Goal: Complete application form: Complete application form

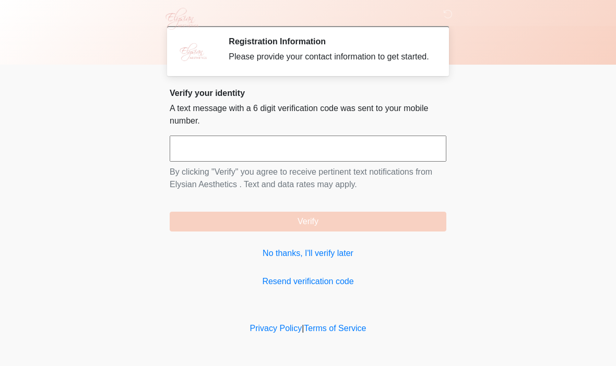
scroll to position [1, 0]
click at [292, 260] on link "No thanks, I'll verify later" at bounding box center [308, 253] width 277 height 13
click at [289, 259] on link "No thanks, I'll verify later" at bounding box center [308, 253] width 277 height 13
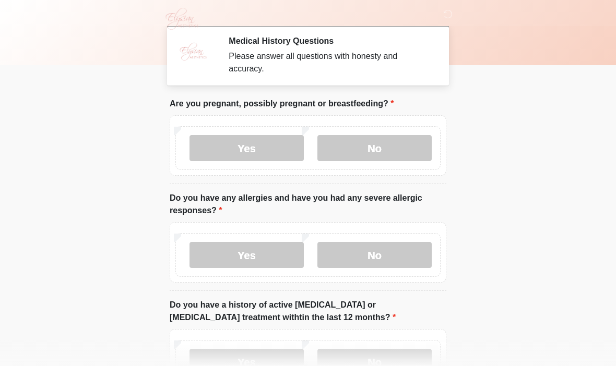
click at [384, 155] on label "No" at bounding box center [374, 148] width 114 height 26
click at [394, 254] on label "No" at bounding box center [374, 255] width 114 height 26
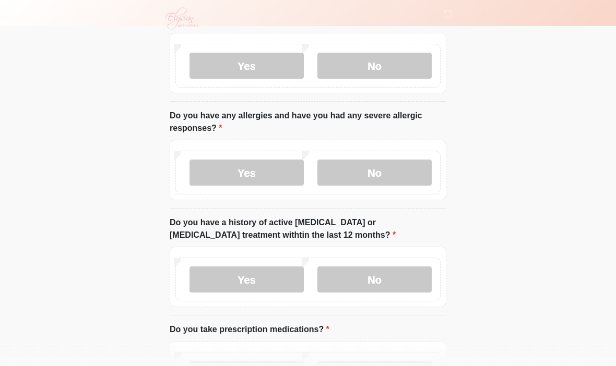
scroll to position [102, 0]
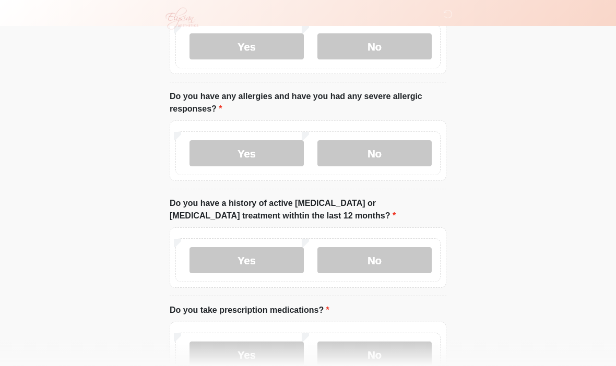
click at [409, 262] on label "No" at bounding box center [374, 261] width 114 height 26
click at [383, 347] on label "No" at bounding box center [374, 355] width 114 height 26
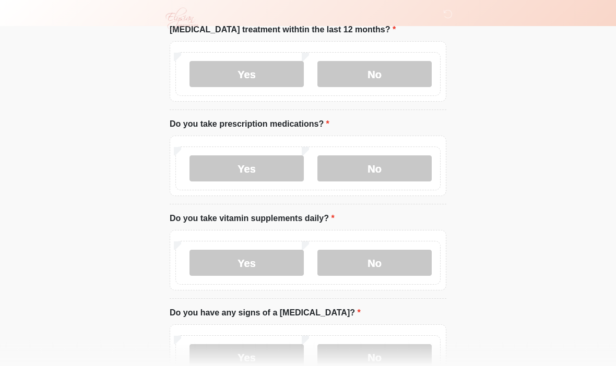
click at [395, 272] on label "No" at bounding box center [374, 264] width 114 height 26
click at [269, 263] on label "Yes" at bounding box center [247, 263] width 114 height 26
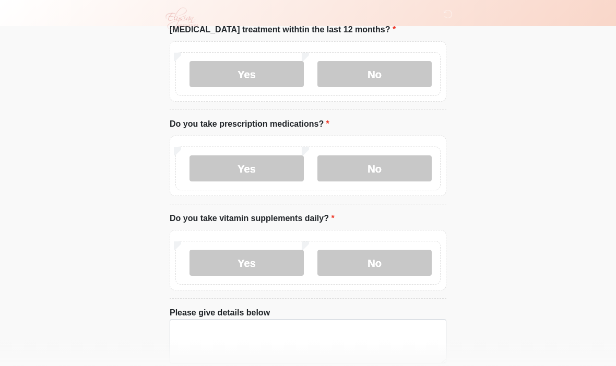
scroll to position [320, 0]
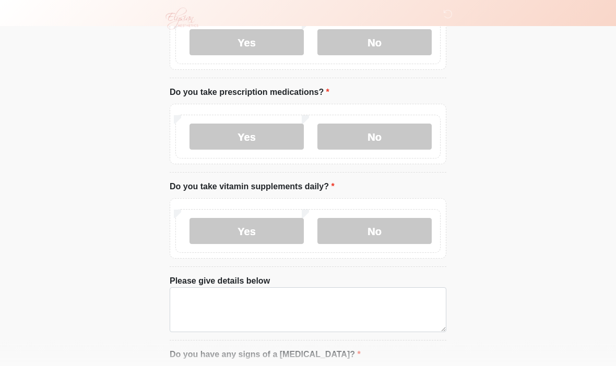
click at [371, 232] on label "No" at bounding box center [374, 232] width 114 height 26
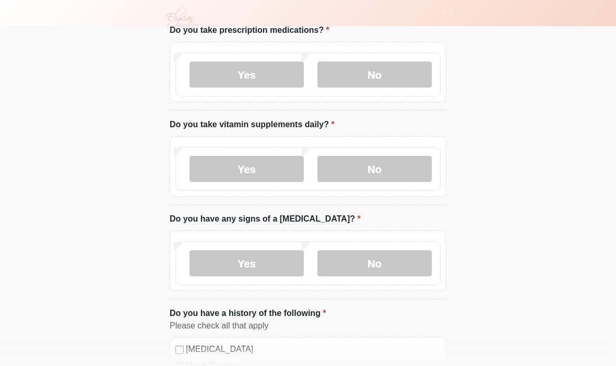
click at [395, 256] on label "No" at bounding box center [374, 264] width 114 height 26
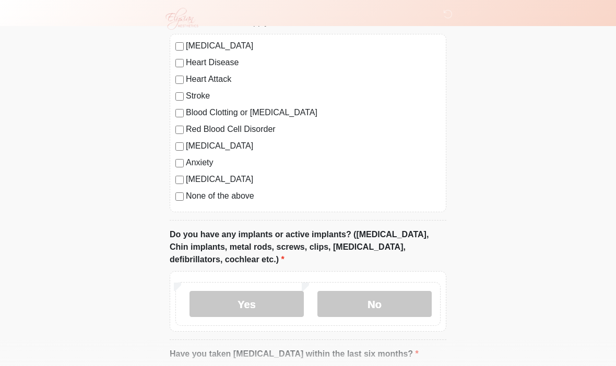
scroll to position [742, 0]
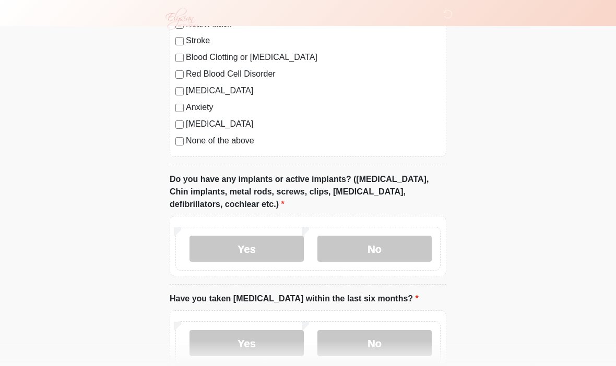
click at [396, 250] on label "No" at bounding box center [374, 249] width 114 height 26
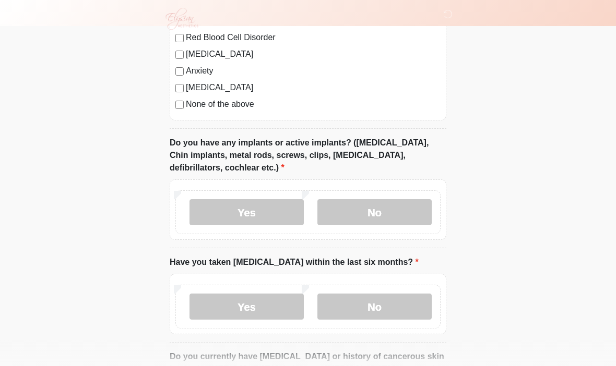
scroll to position [805, 0]
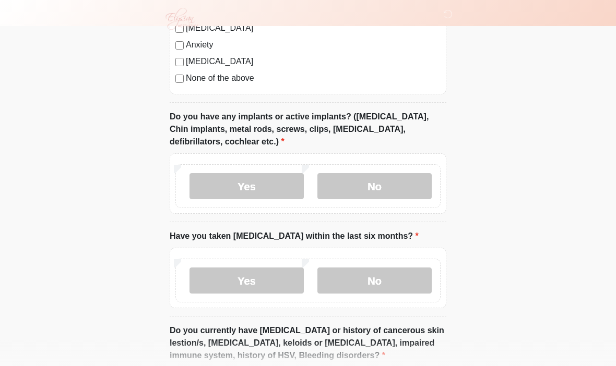
click at [400, 279] on label "No" at bounding box center [374, 281] width 114 height 26
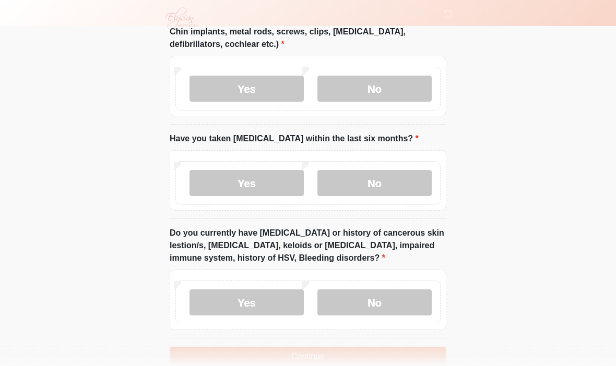
scroll to position [920, 0]
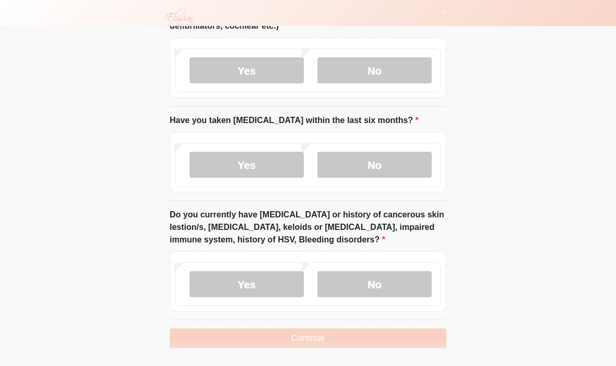
click at [400, 279] on label "No" at bounding box center [374, 284] width 114 height 26
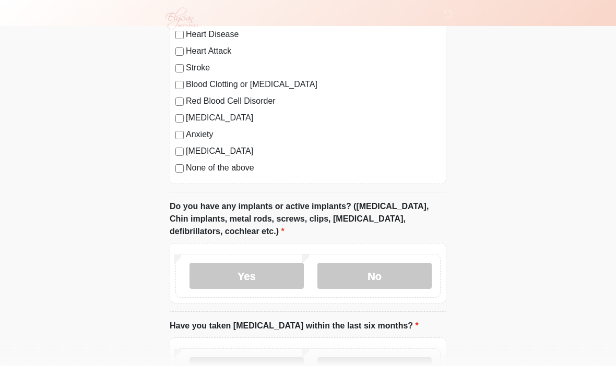
scroll to position [699, 0]
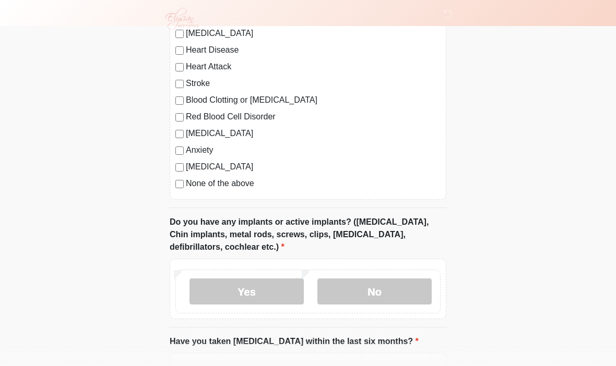
click at [193, 186] on label "None of the above" at bounding box center [313, 184] width 255 height 13
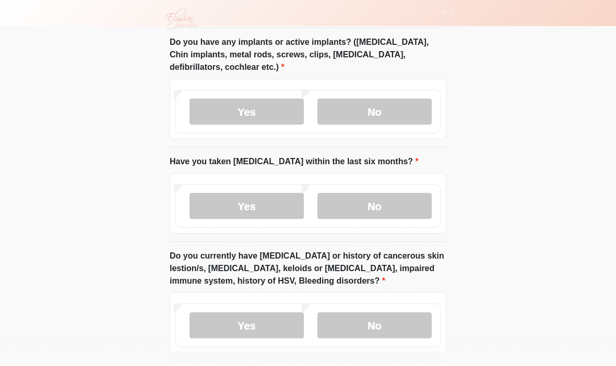
scroll to position [779, 0]
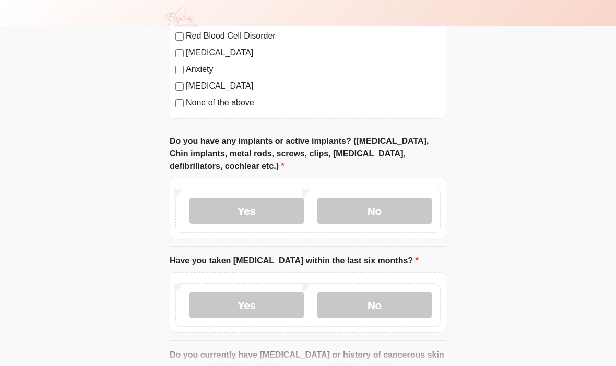
click at [383, 204] on label "No" at bounding box center [374, 211] width 114 height 26
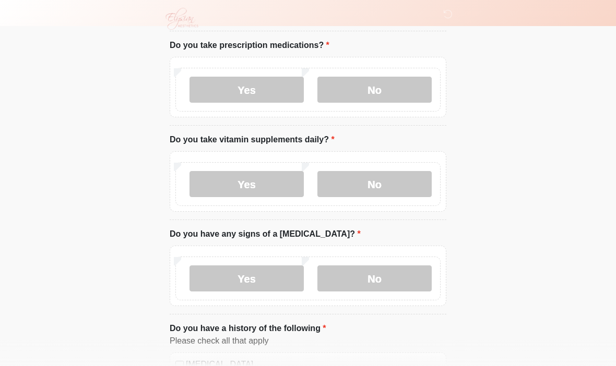
scroll to position [368, 0]
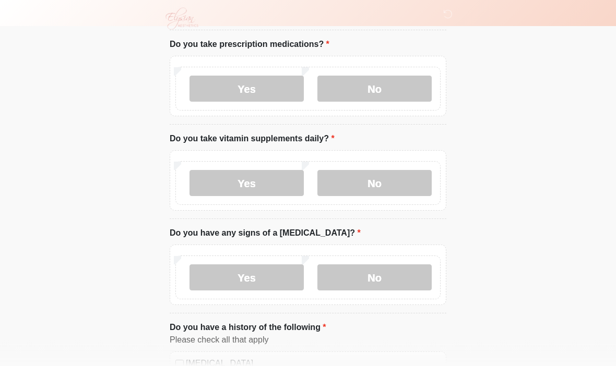
click at [372, 271] on label "No" at bounding box center [374, 278] width 114 height 26
click at [370, 178] on label "No" at bounding box center [374, 184] width 114 height 26
click at [375, 91] on label "No" at bounding box center [374, 89] width 114 height 26
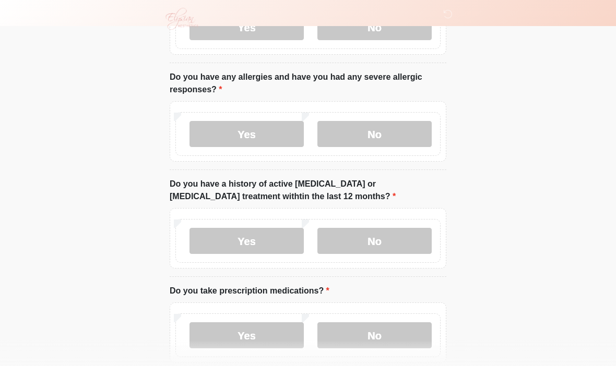
scroll to position [101, 0]
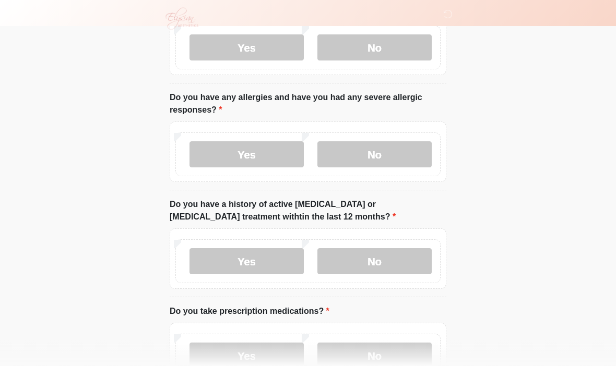
click at [374, 51] on label "No" at bounding box center [374, 48] width 114 height 26
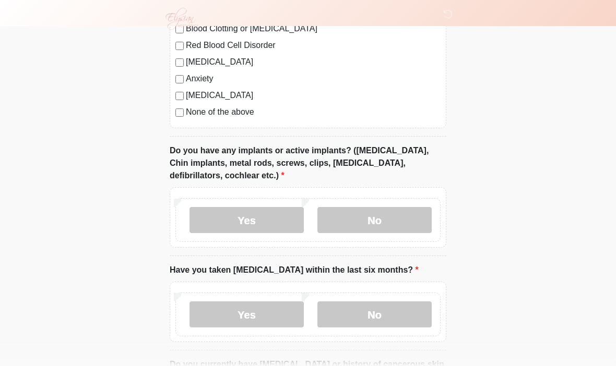
scroll to position [799, 0]
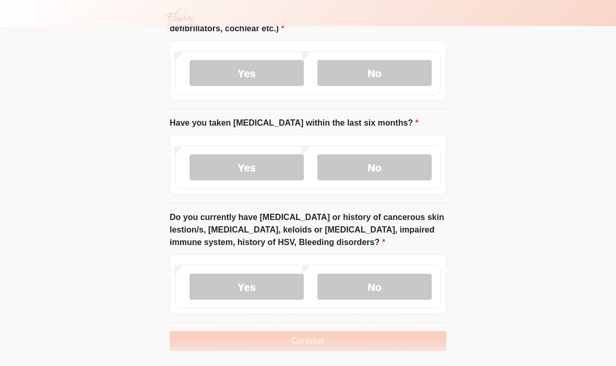
click at [348, 341] on button "Continue" at bounding box center [308, 342] width 277 height 20
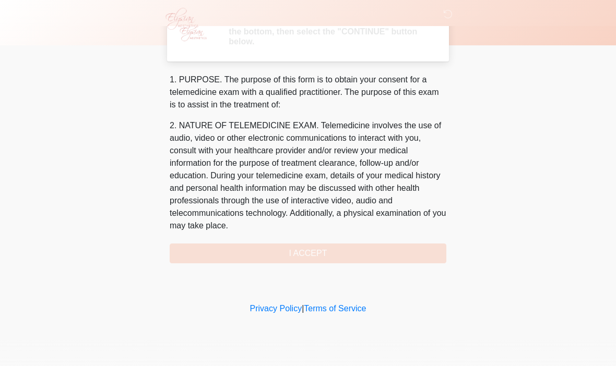
scroll to position [0, 0]
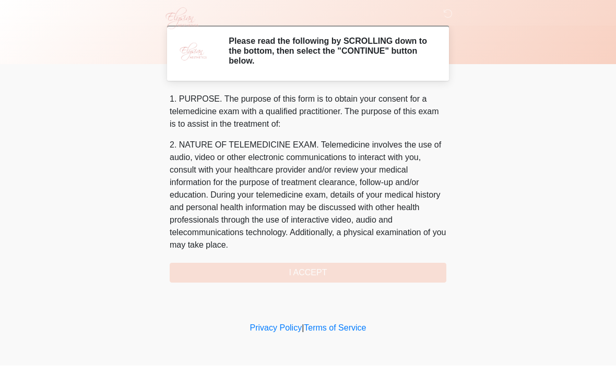
click at [340, 276] on div "1. PURPOSE. The purpose of this form is to obtain your consent for a telemedici…" at bounding box center [308, 188] width 277 height 190
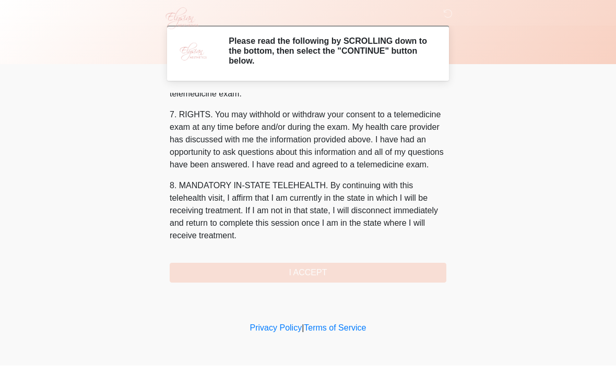
scroll to position [448, 0]
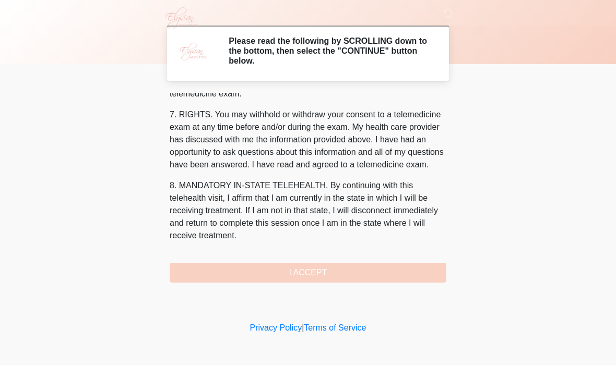
click at [324, 275] on button "I ACCEPT" at bounding box center [308, 274] width 277 height 20
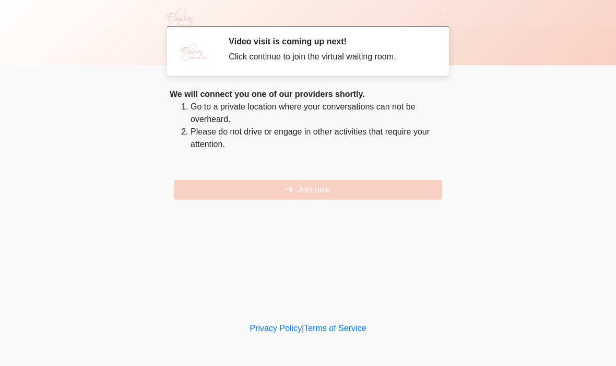
click at [328, 194] on button "Join now" at bounding box center [308, 190] width 268 height 20
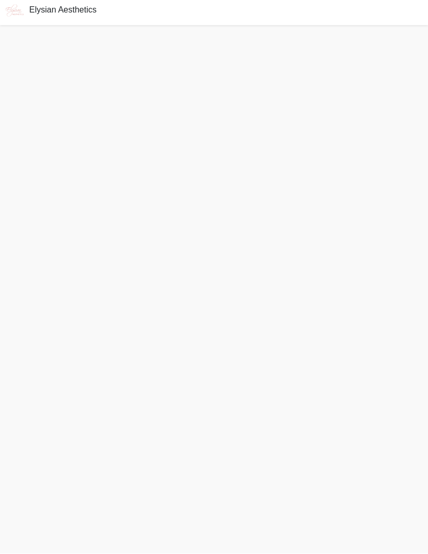
scroll to position [39, 0]
click at [15, 1] on img at bounding box center [14, 14] width 29 height 29
